Goal: Task Accomplishment & Management: Manage account settings

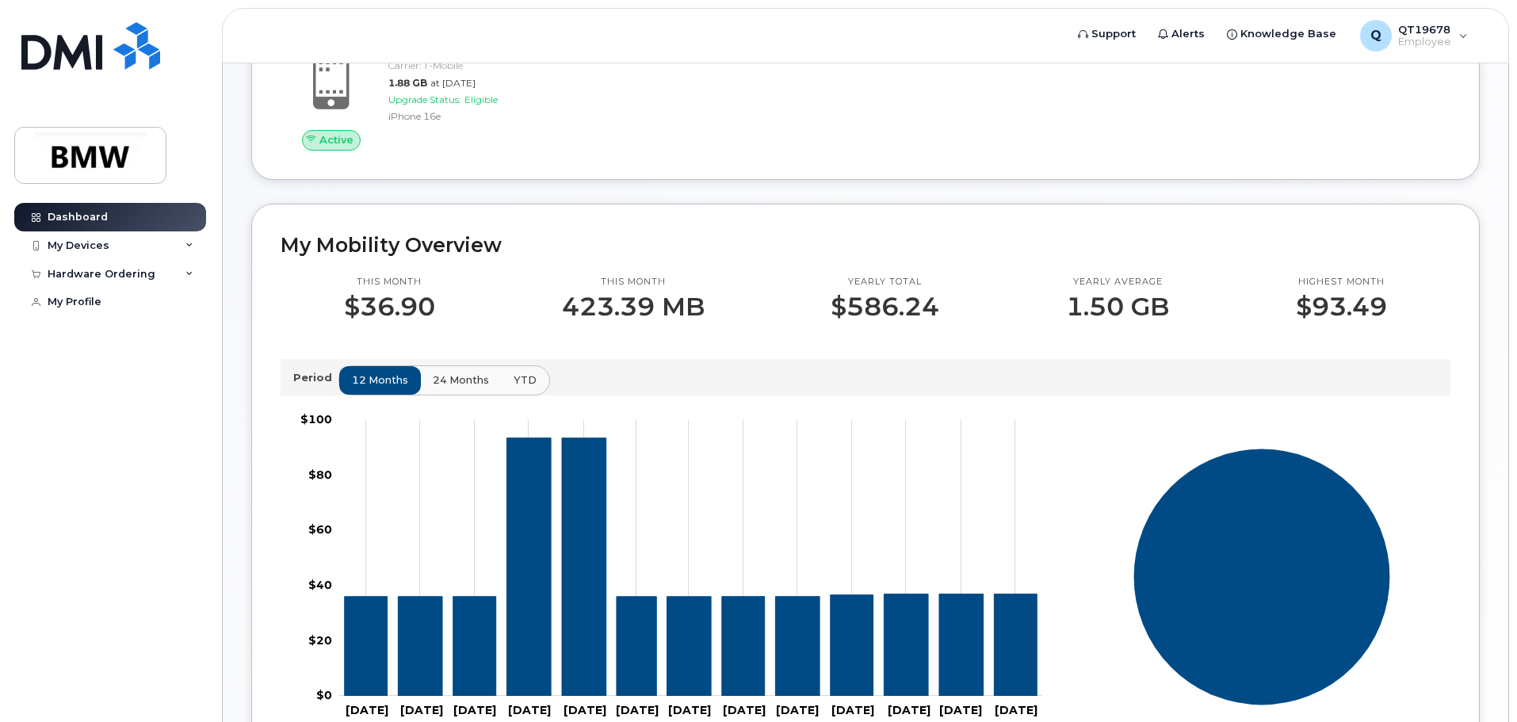
scroll to position [317, 0]
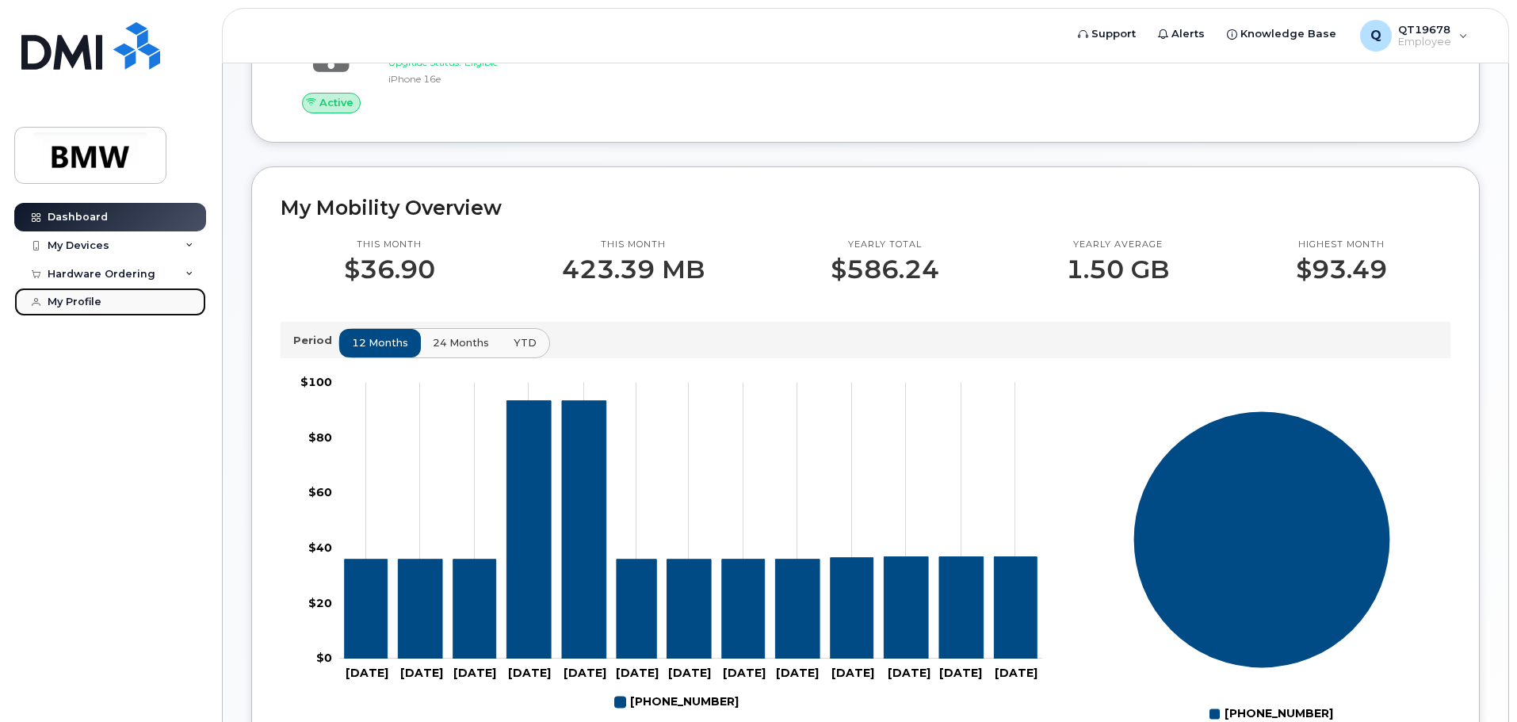
click at [106, 296] on link "My Profile" at bounding box center [110, 302] width 192 height 29
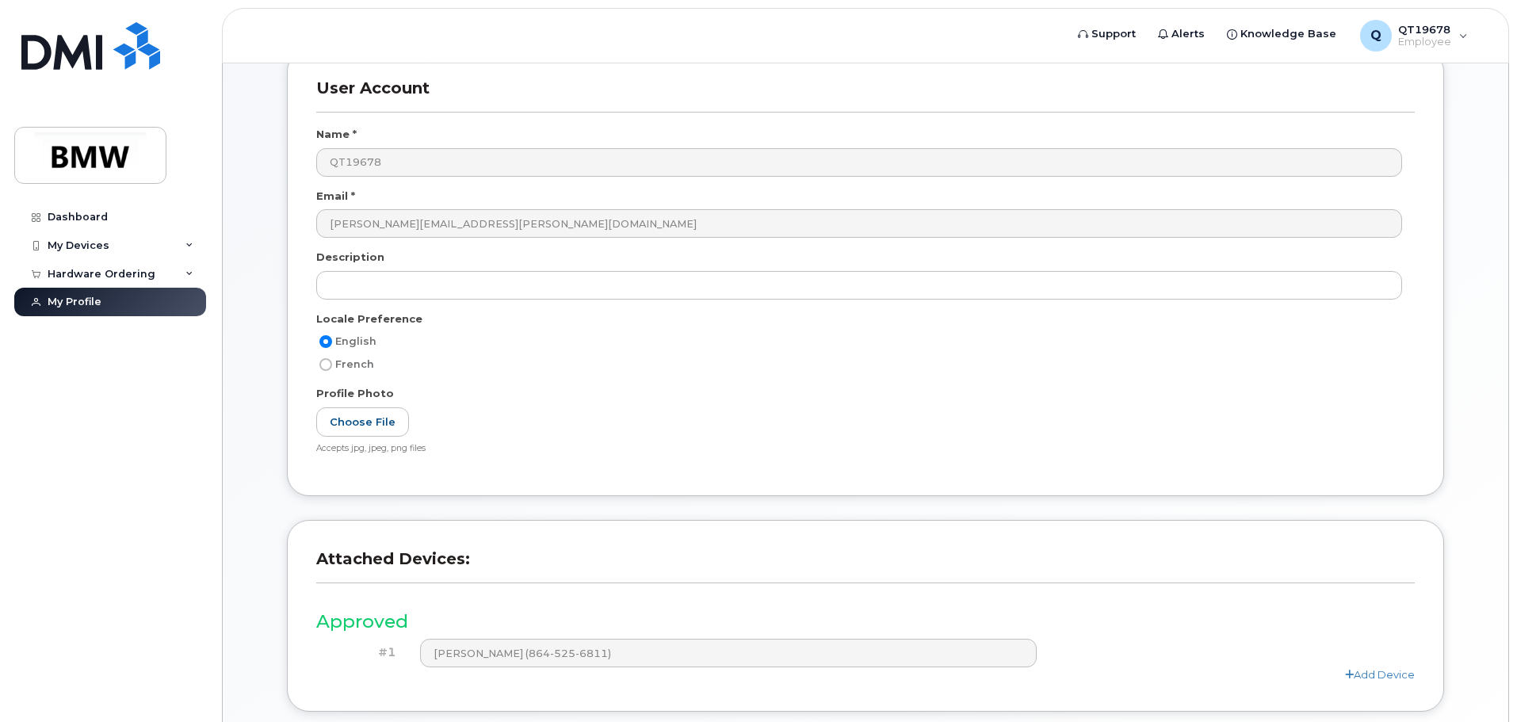
scroll to position [300, 0]
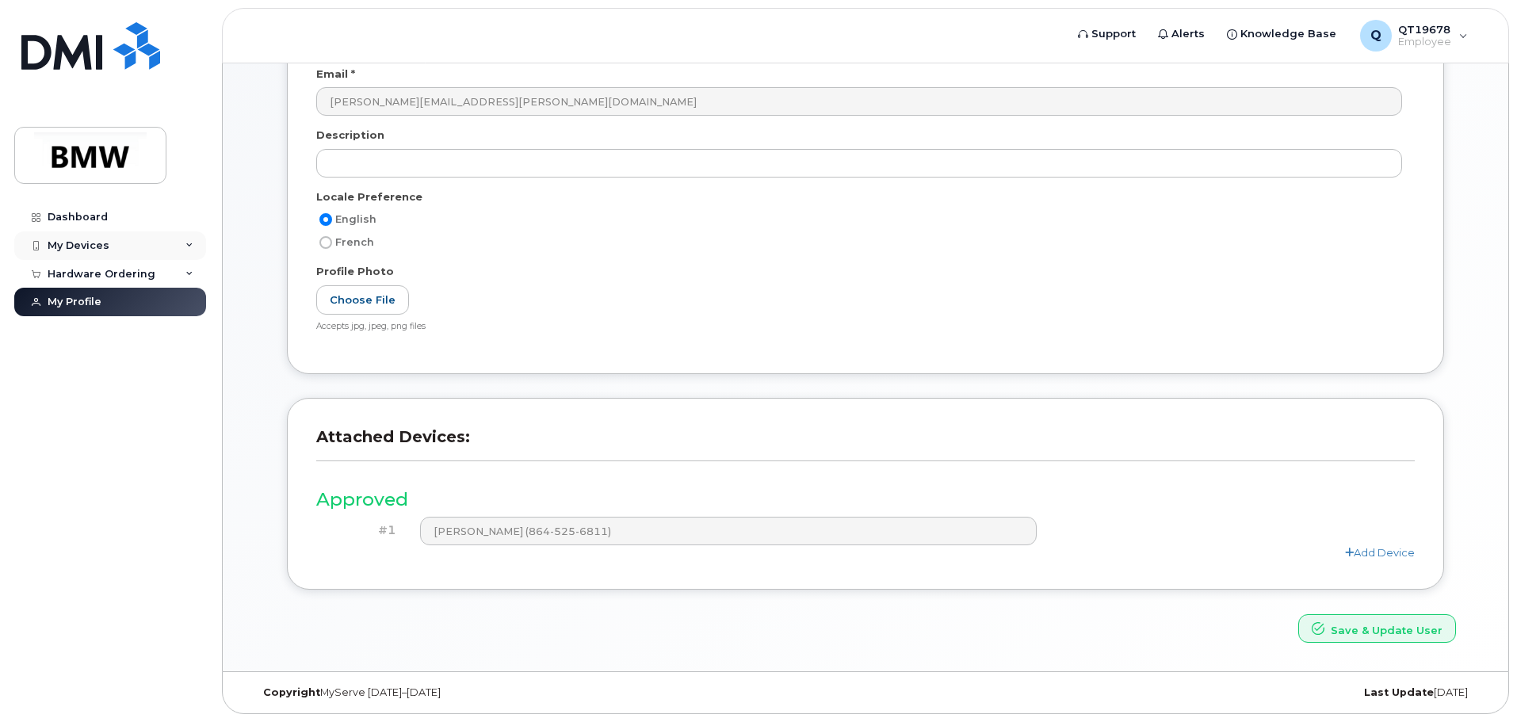
click at [94, 238] on div "My Devices" at bounding box center [110, 245] width 192 height 29
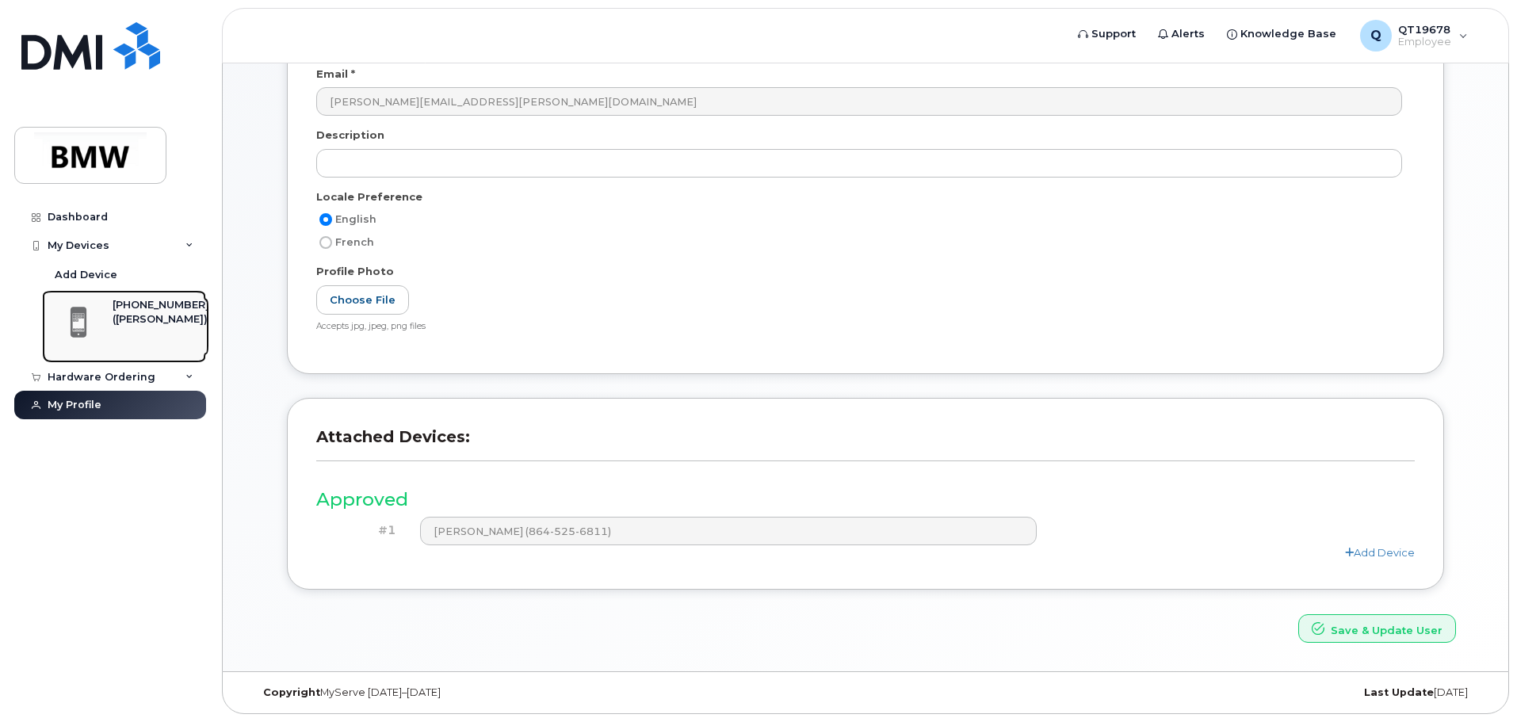
click at [138, 308] on div "[PHONE_NUMBER]" at bounding box center [161, 305] width 97 height 14
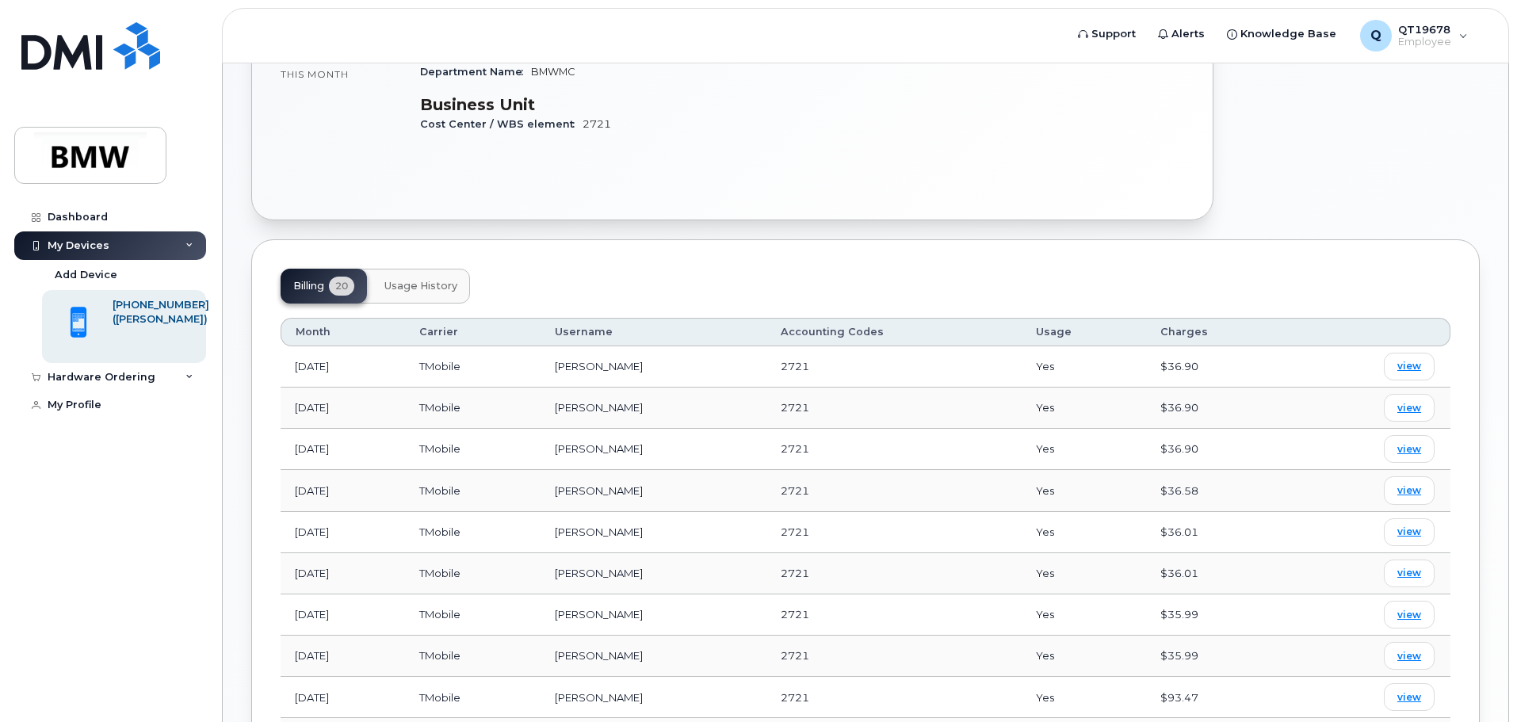
scroll to position [476, 0]
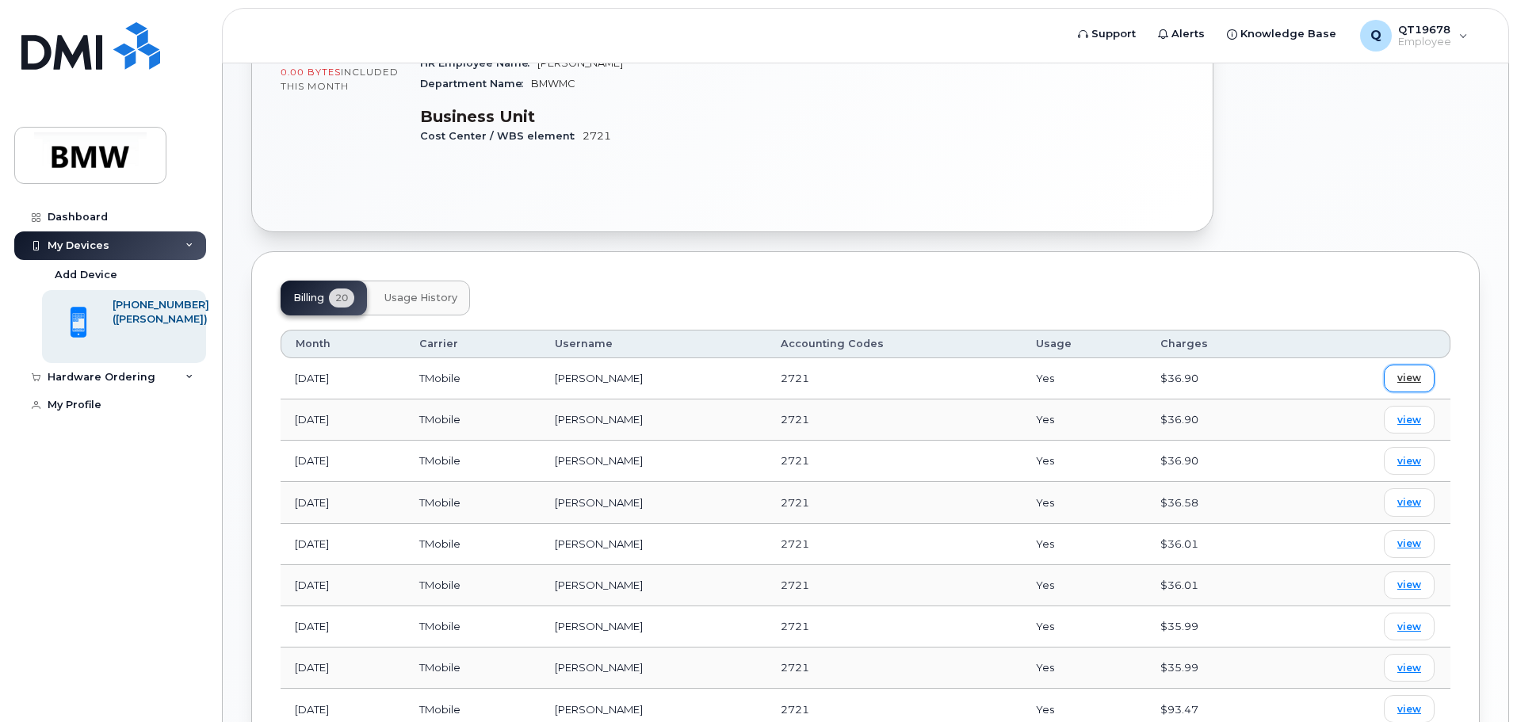
click at [1417, 371] on span "view" at bounding box center [1410, 378] width 24 height 14
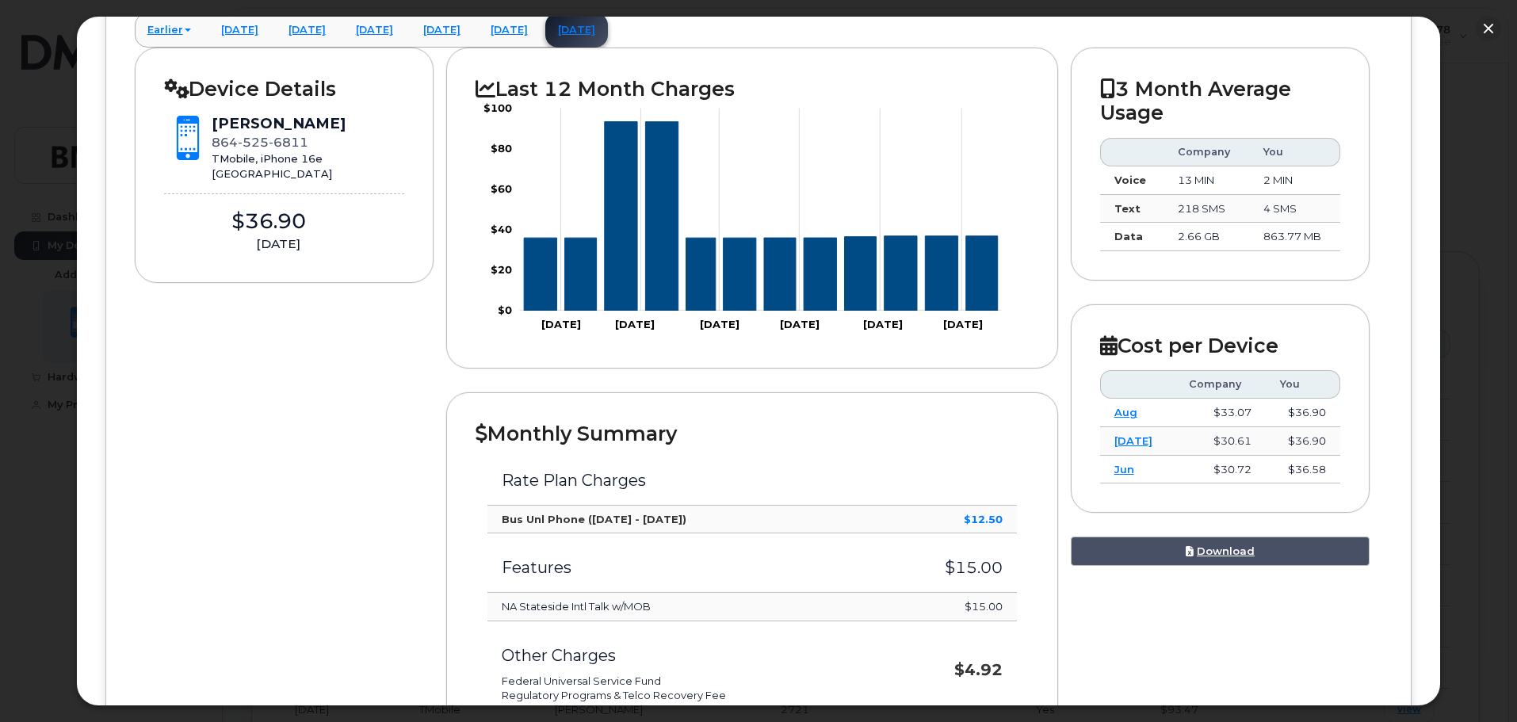
scroll to position [159, 0]
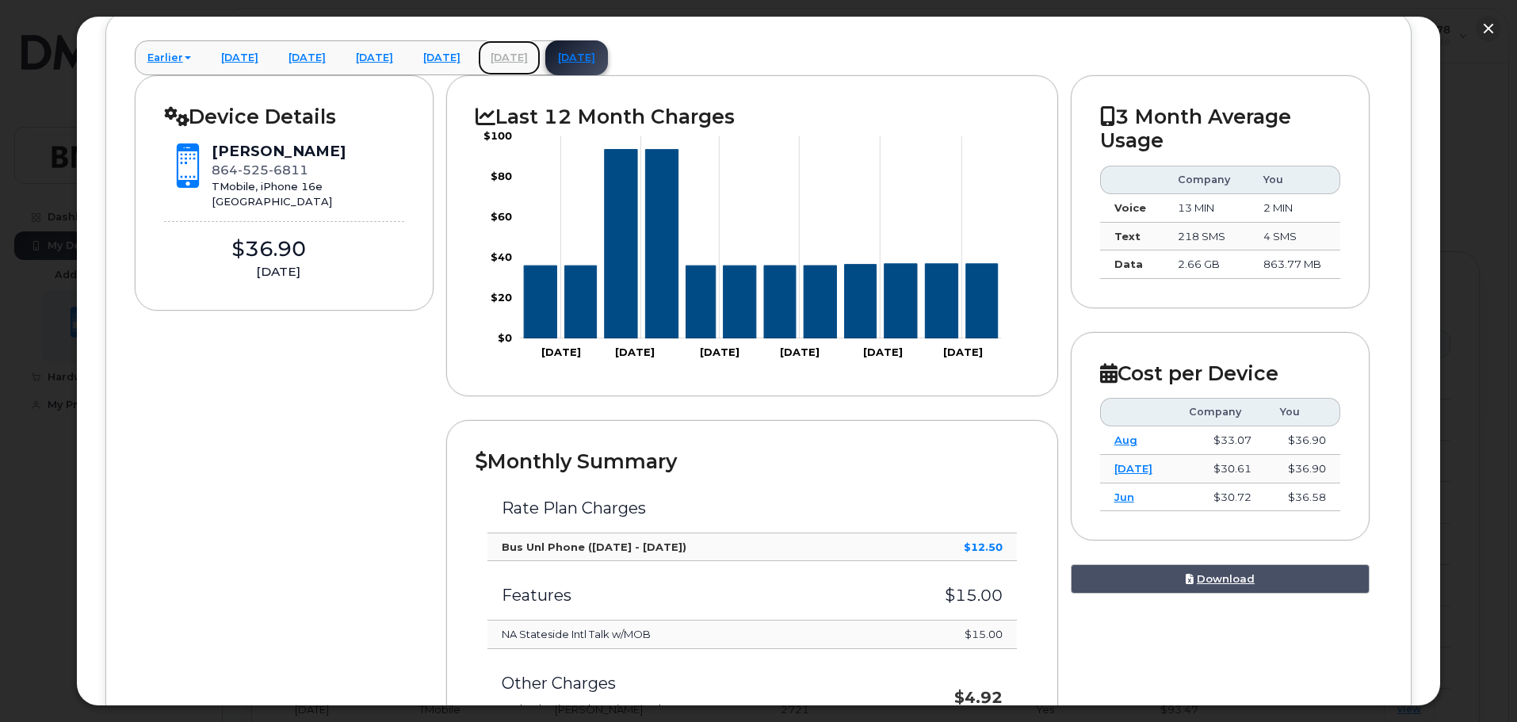
click at [541, 59] on link "[DATE]" at bounding box center [509, 57] width 63 height 35
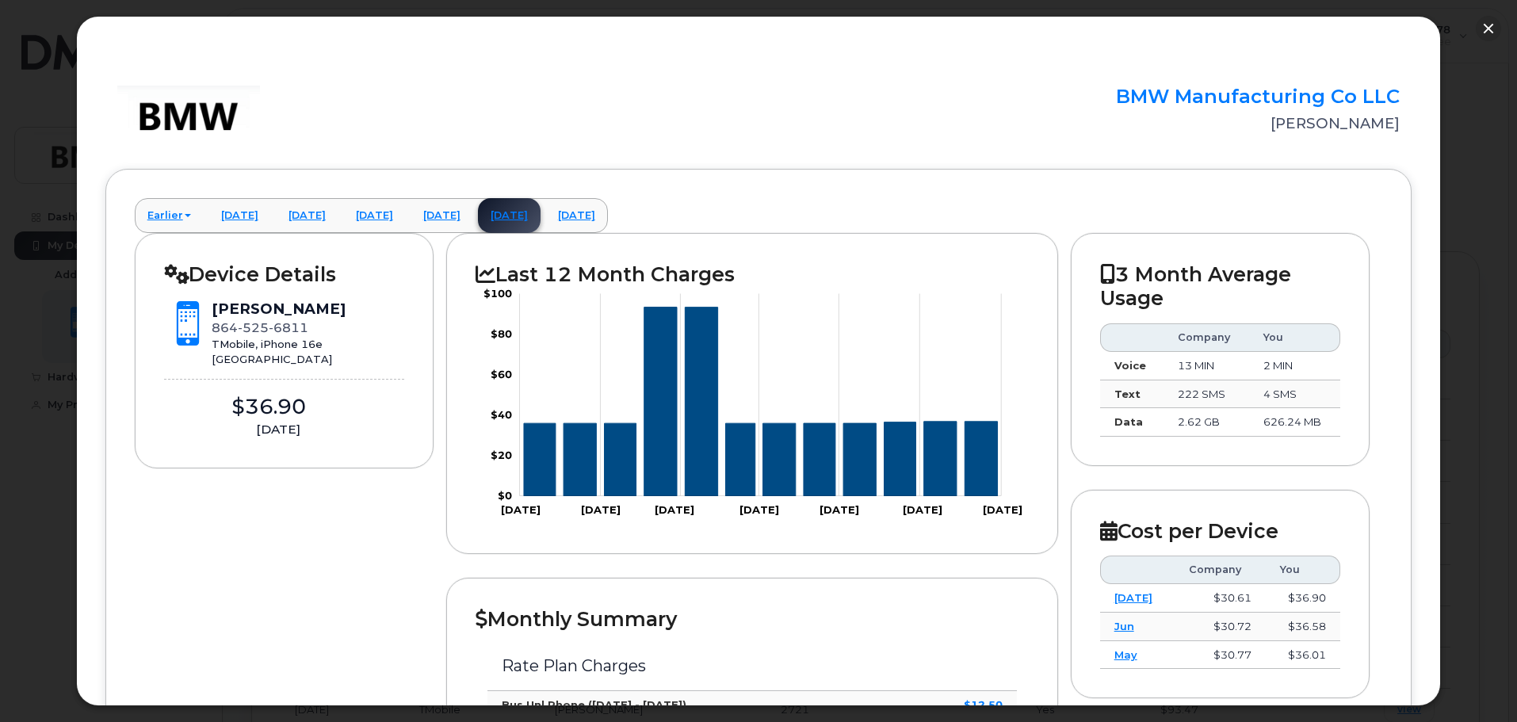
scroll to position [0, 0]
